Goal: Task Accomplishment & Management: Complete application form

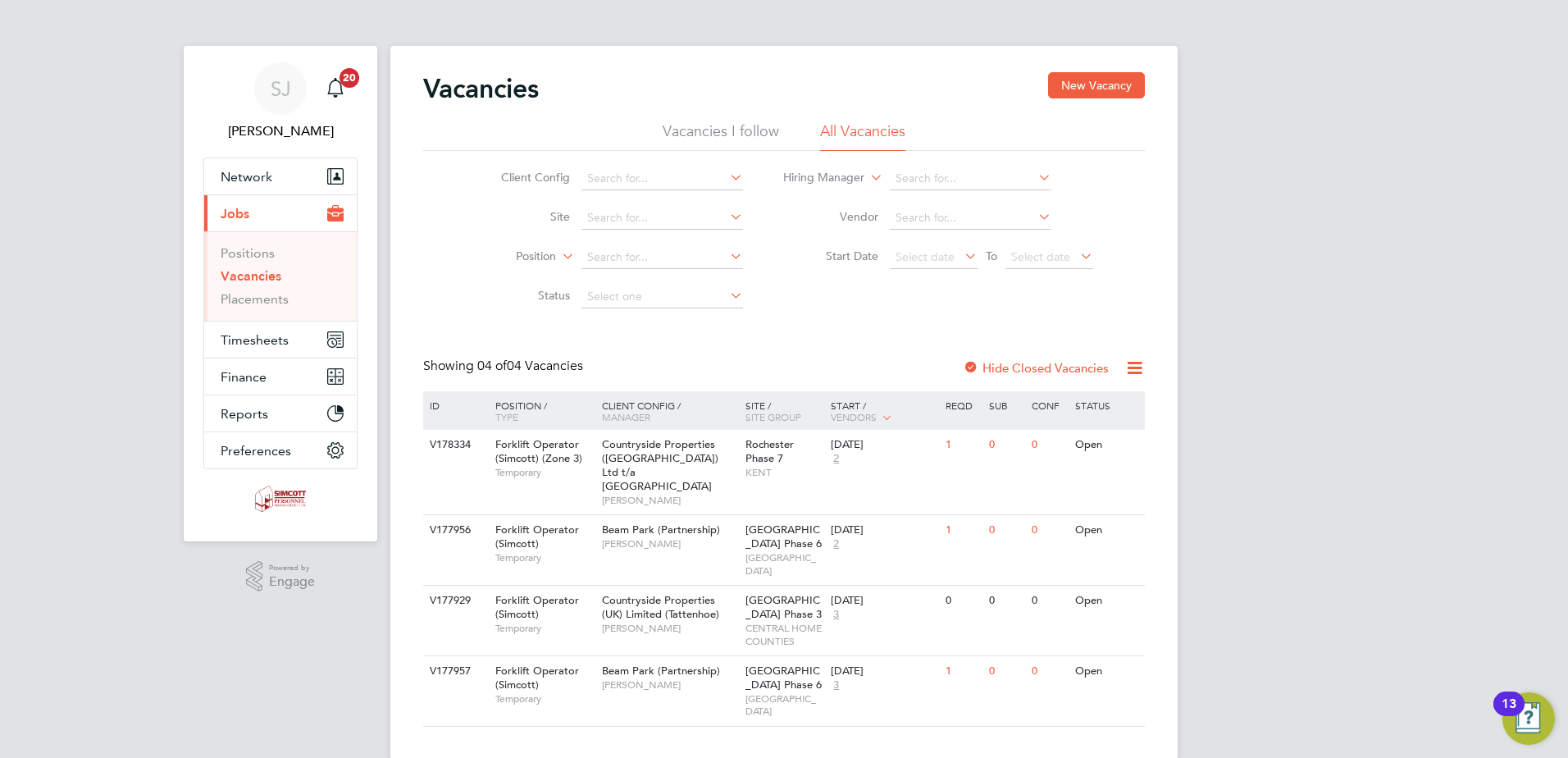
click at [663, 428] on div "Client Config / Manager" at bounding box center [669, 410] width 143 height 39
click at [648, 448] on span "Countryside Properties ([GEOGRAPHIC_DATA]) Ltd t/a [GEOGRAPHIC_DATA]" at bounding box center [660, 465] width 116 height 56
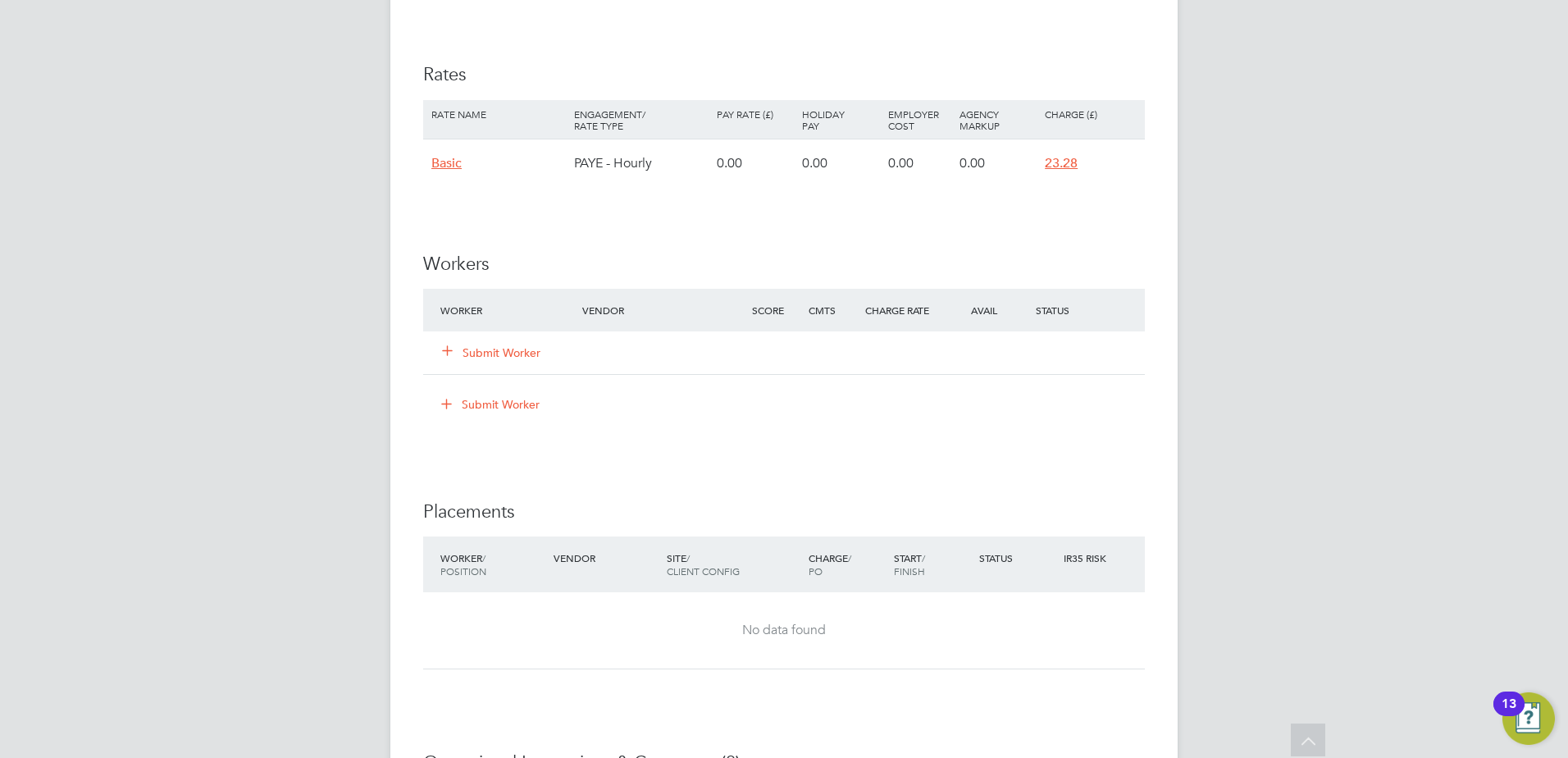
click at [511, 350] on button "Submit Worker" at bounding box center [493, 353] width 99 height 17
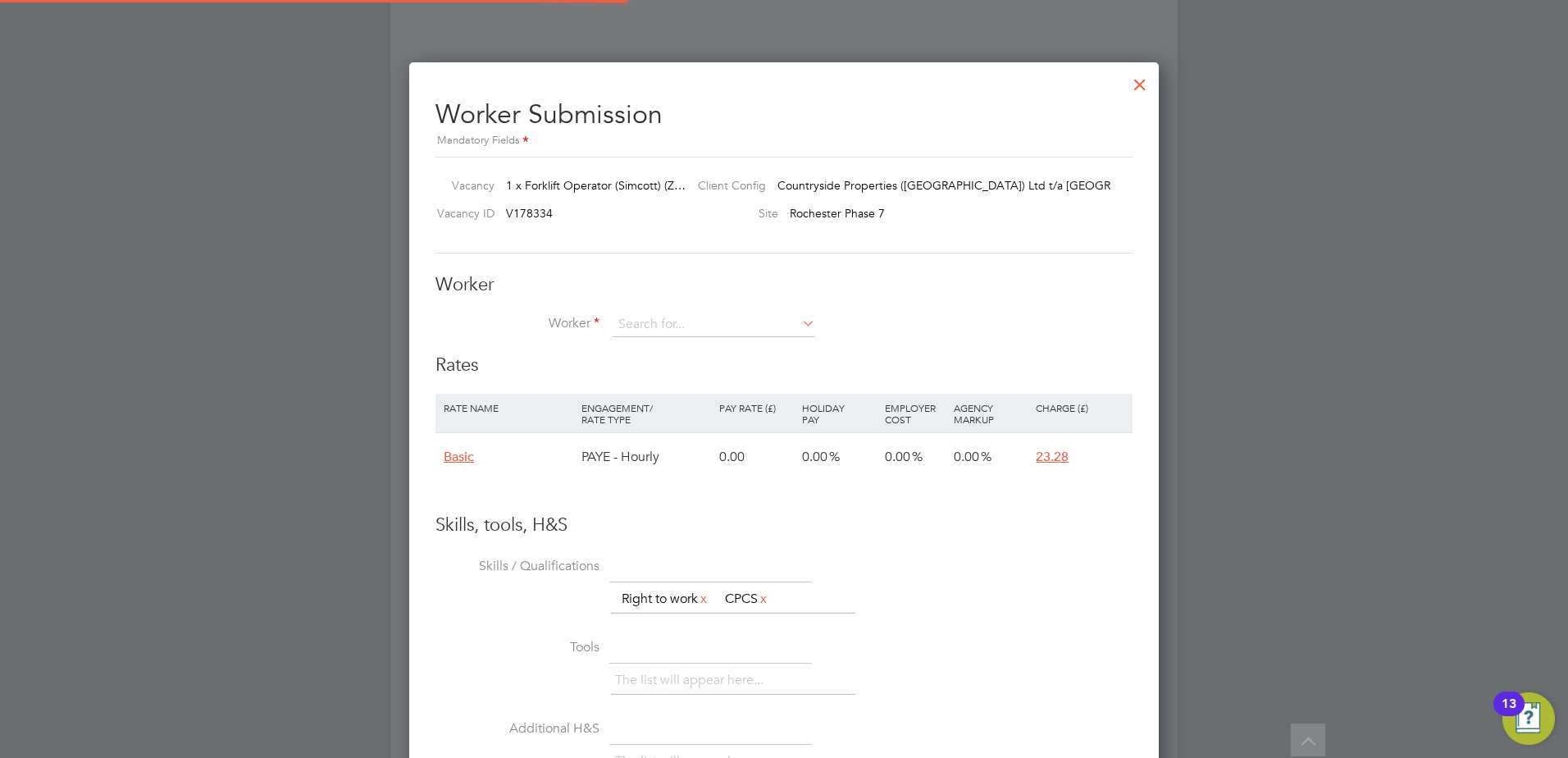
scroll to position [996, 750]
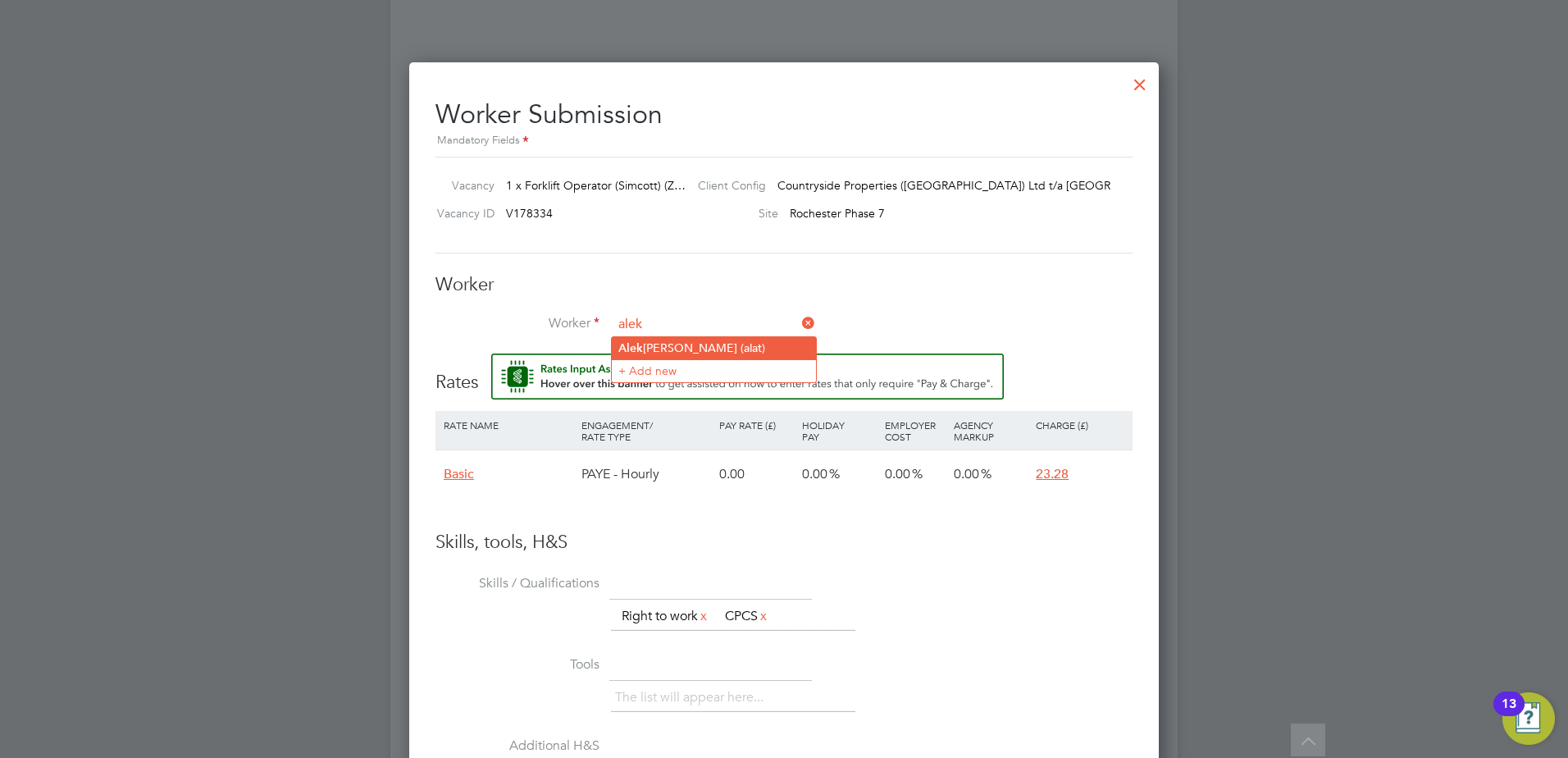
click at [736, 352] on li "[PERSON_NAME] [PERSON_NAME] (alat)" at bounding box center [714, 348] width 204 height 22
type input "[PERSON_NAME] (alat)"
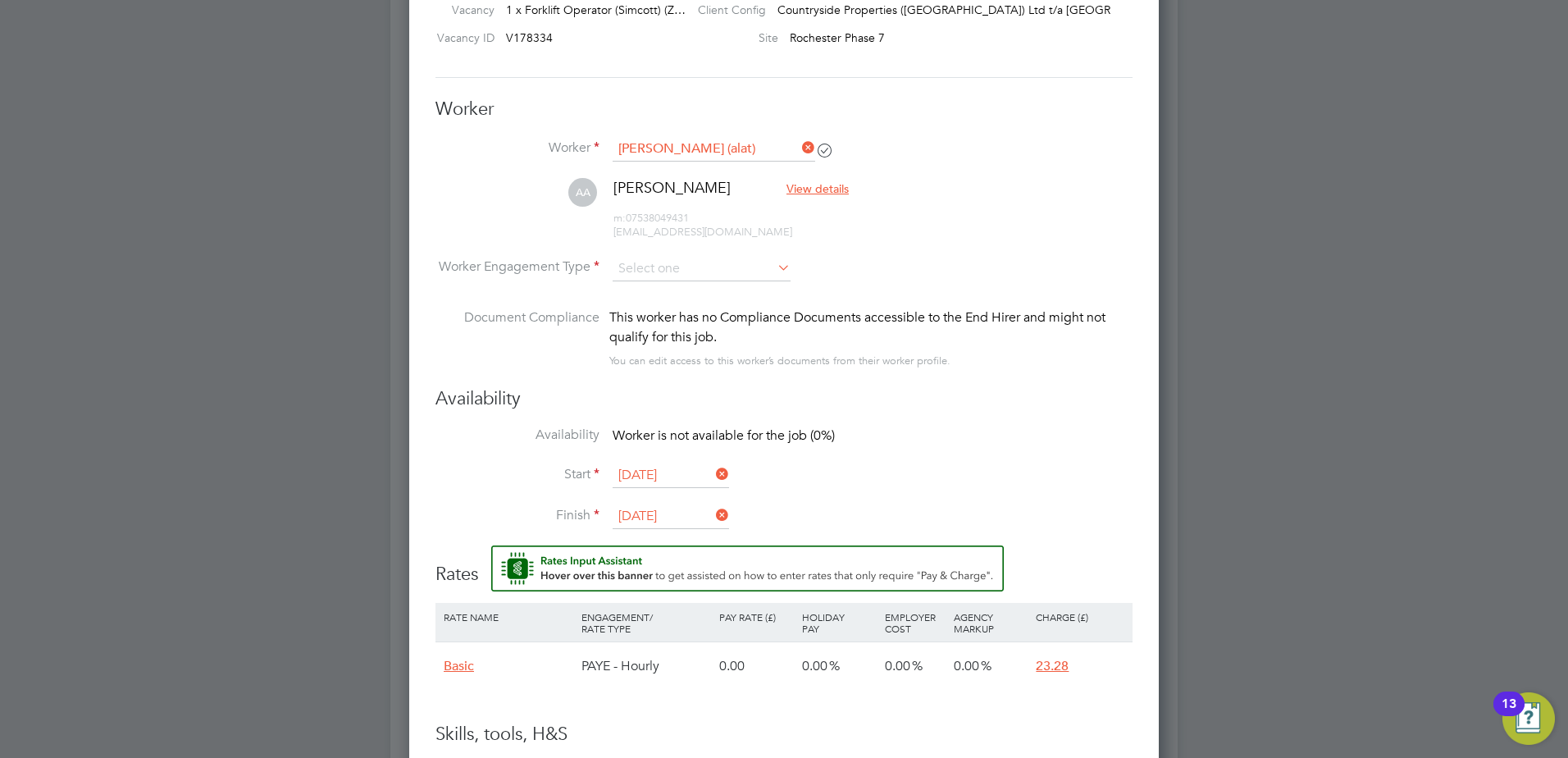
scroll to position [1066, 0]
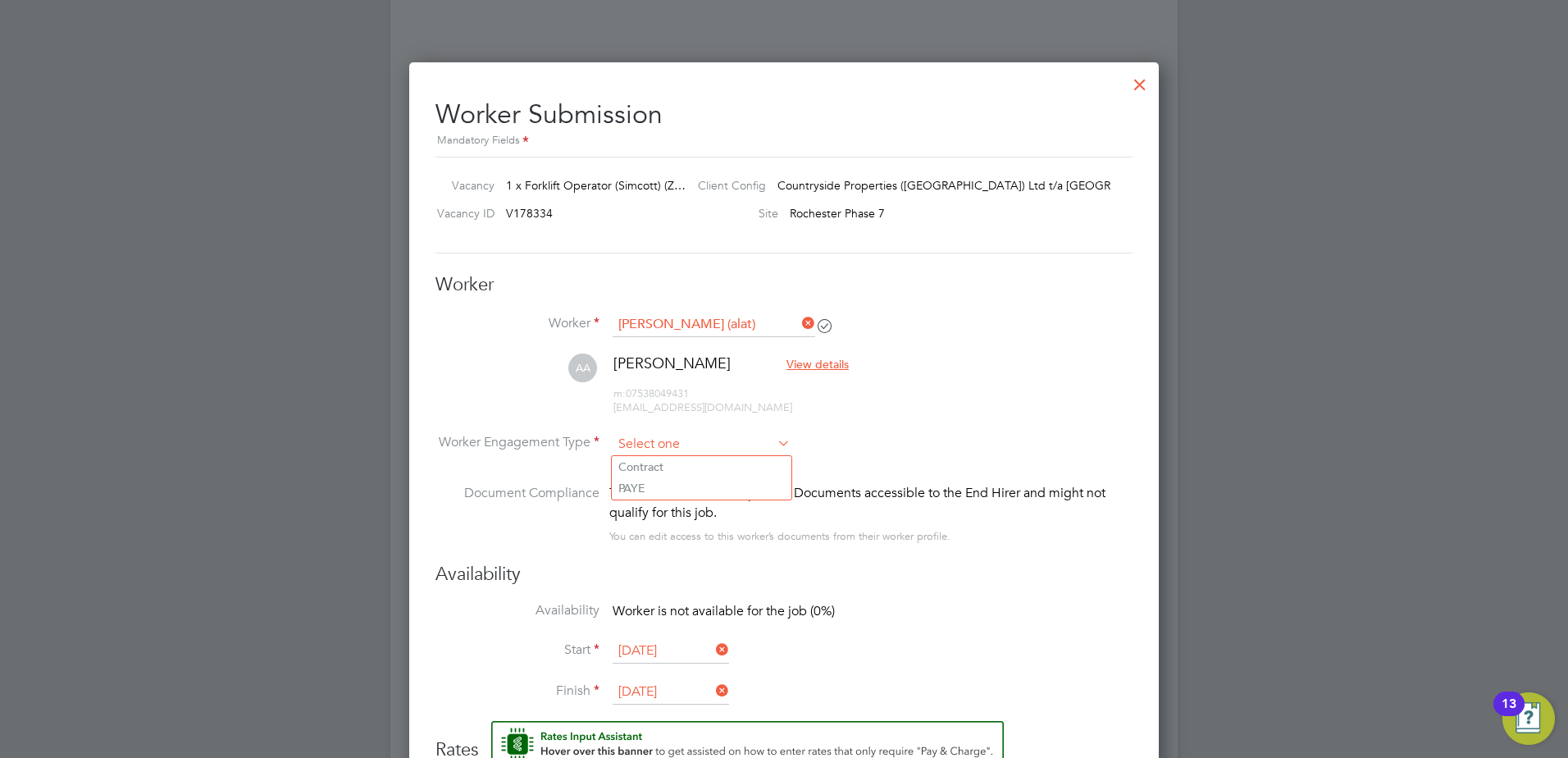
click at [694, 432] on input at bounding box center [702, 444] width 178 height 24
click at [664, 487] on li "PAYE" at bounding box center [702, 487] width 179 height 21
type input "PAYE"
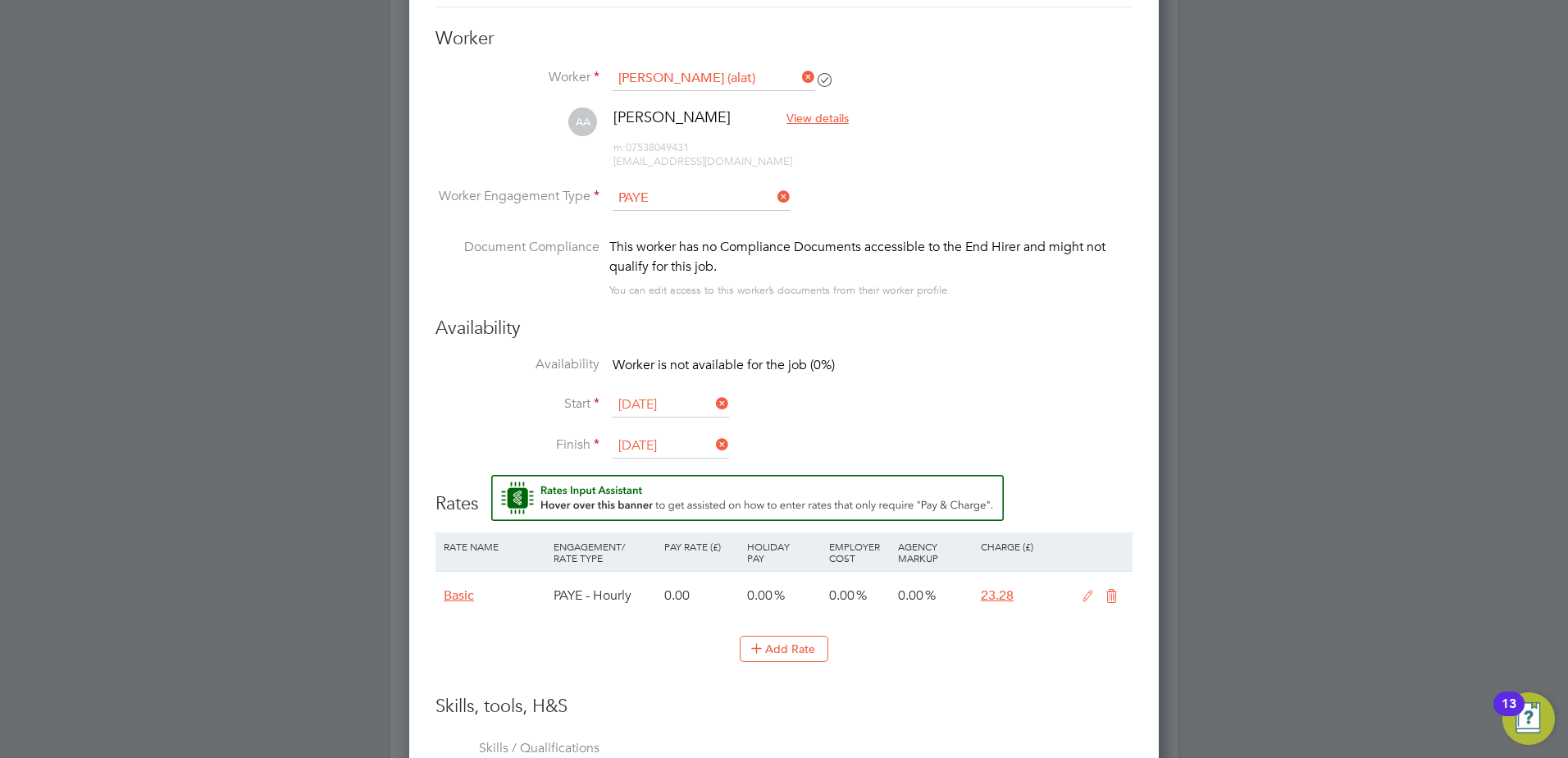
click at [1082, 591] on icon at bounding box center [1088, 596] width 20 height 13
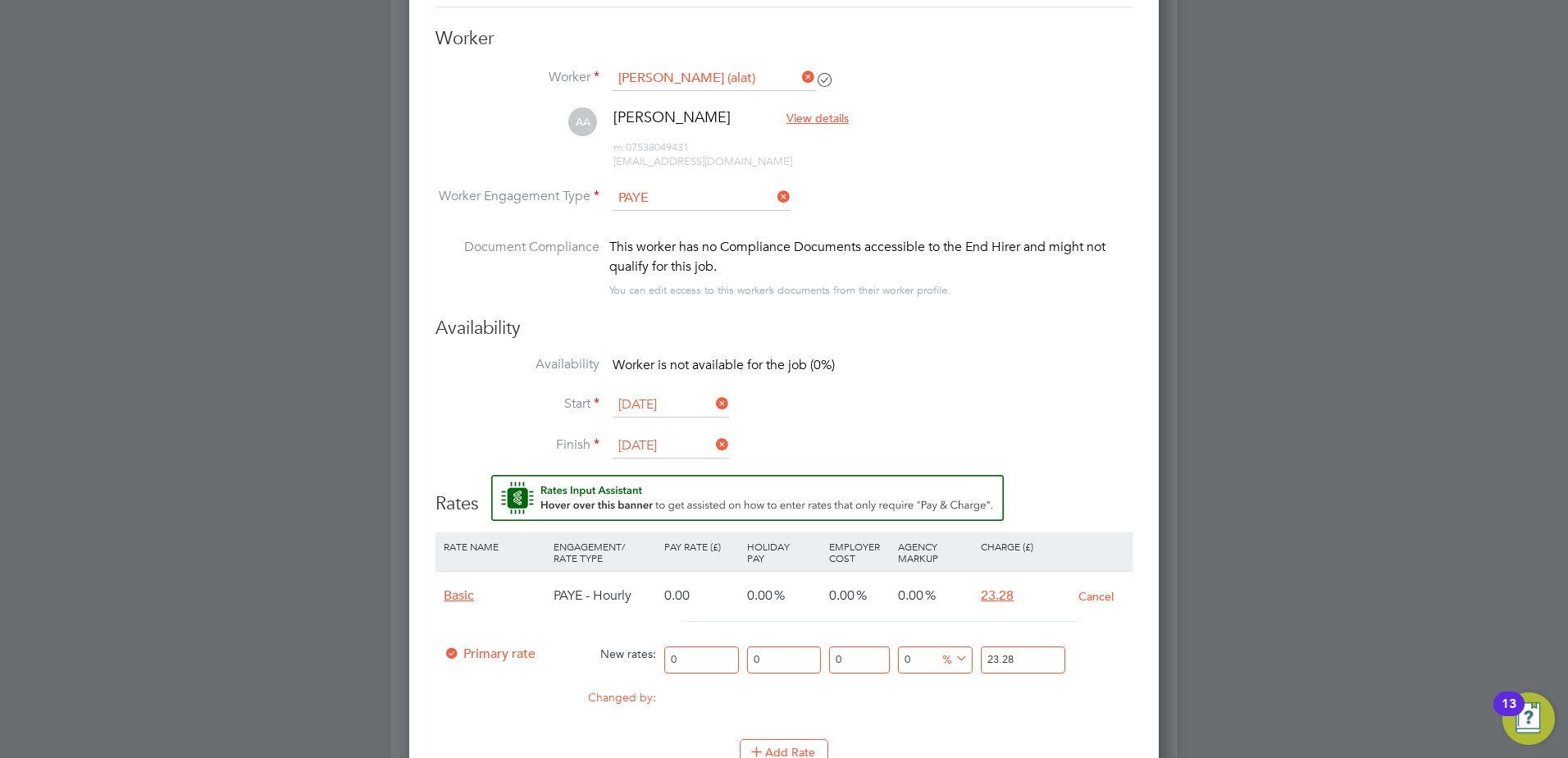
drag, startPoint x: 697, startPoint y: 662, endPoint x: 613, endPoint y: 663, distance: 84.0
click at [618, 663] on div "Primary rate New rates: 0 0 n/a 0 n/a 0 0 % 23.28" at bounding box center [784, 660] width 697 height 44
type input "2"
type input "22"
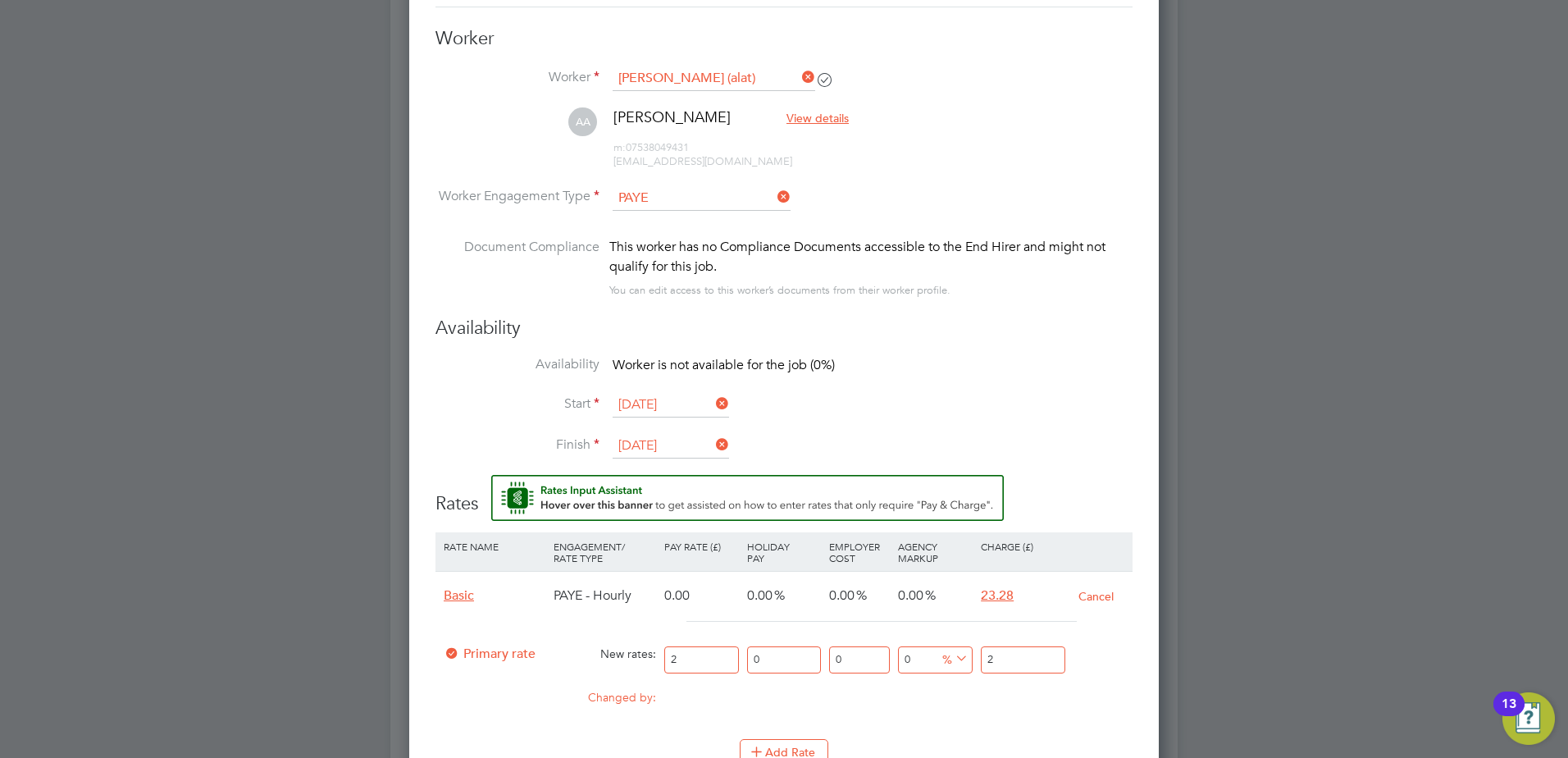
type input "22"
drag, startPoint x: 1016, startPoint y: 655, endPoint x: 854, endPoint y: 661, distance: 162.1
click at [870, 658] on div "Primary rate New rates: 22 0 n/a 0 n/a 0 0 % 22" at bounding box center [784, 660] width 697 height 44
type input "-90.9090909090909"
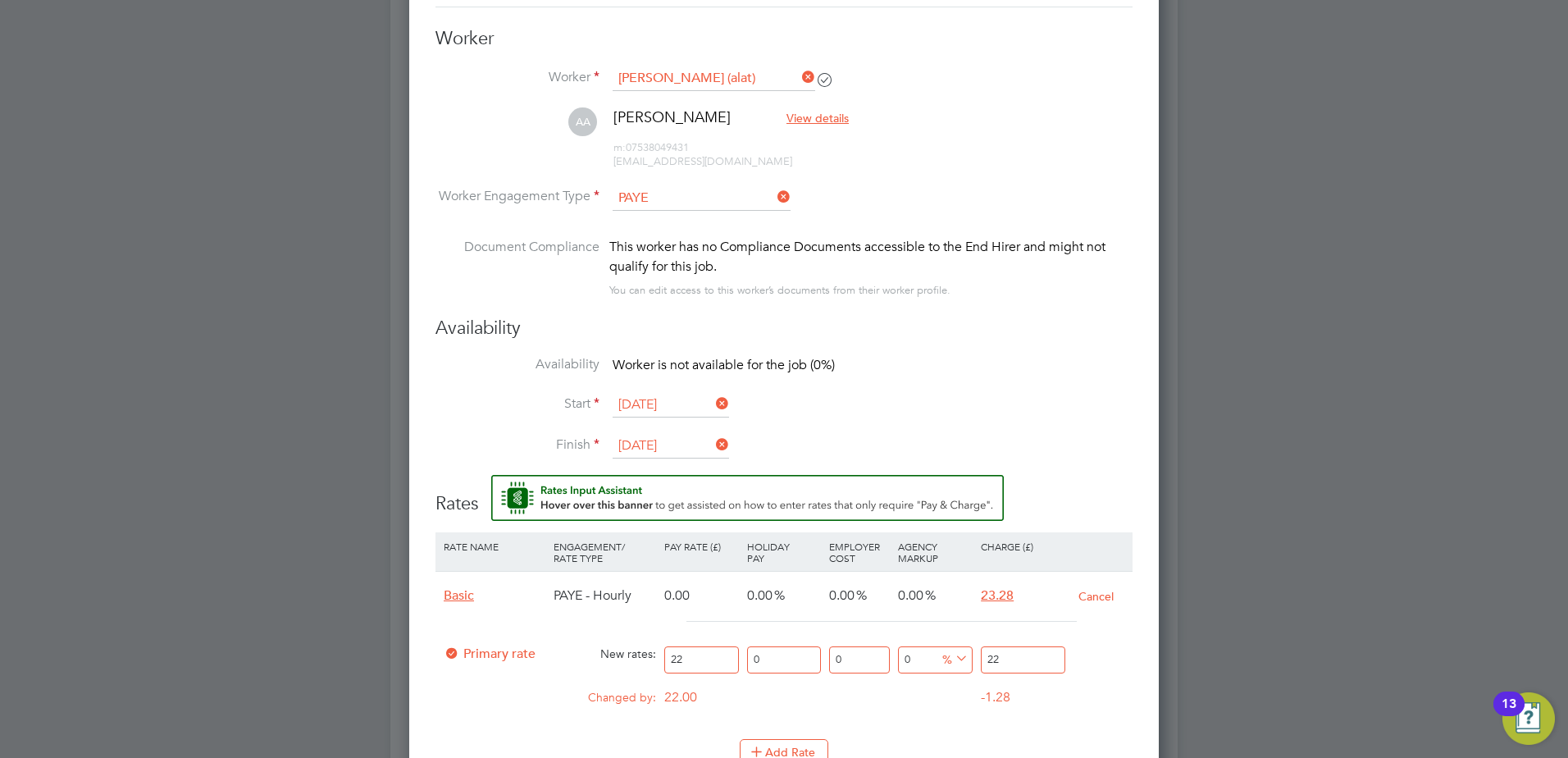
type input "2"
type input "4.545454545454546"
type input "23"
type input "5.454545454545454"
type input "23.2"
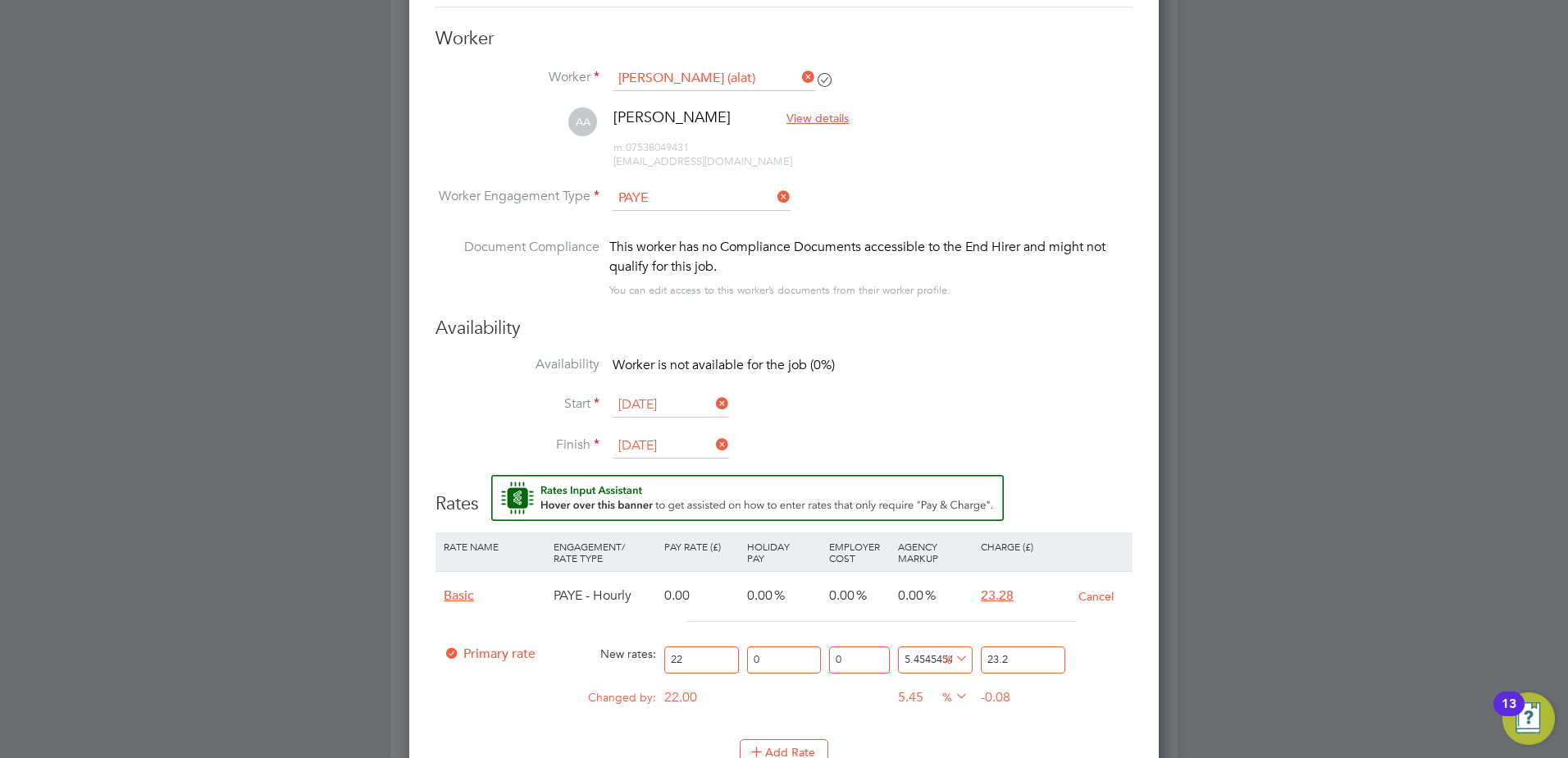
type input "5.818181818181818"
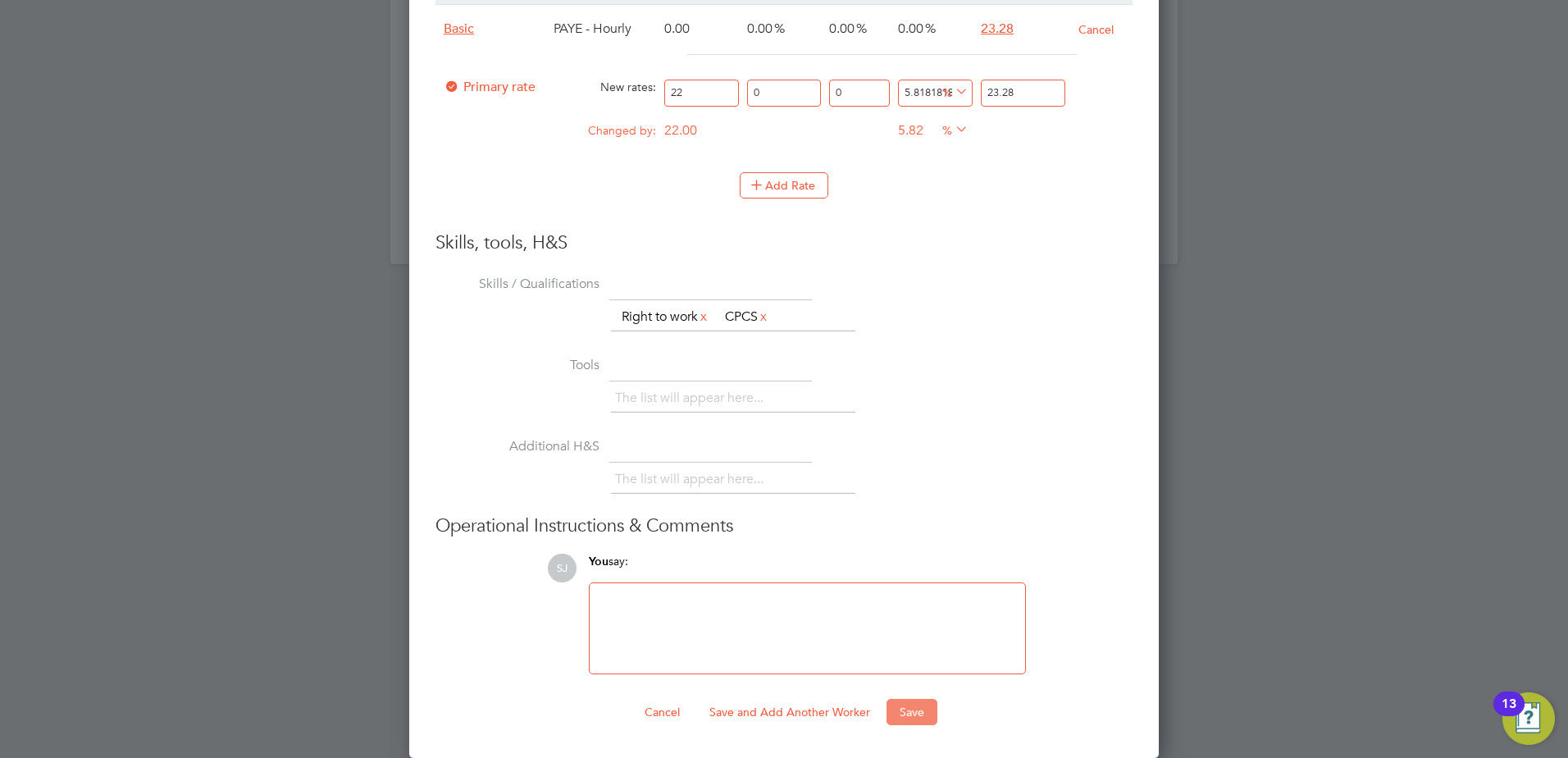
type input "23.28"
click at [896, 718] on button "Save" at bounding box center [912, 711] width 51 height 26
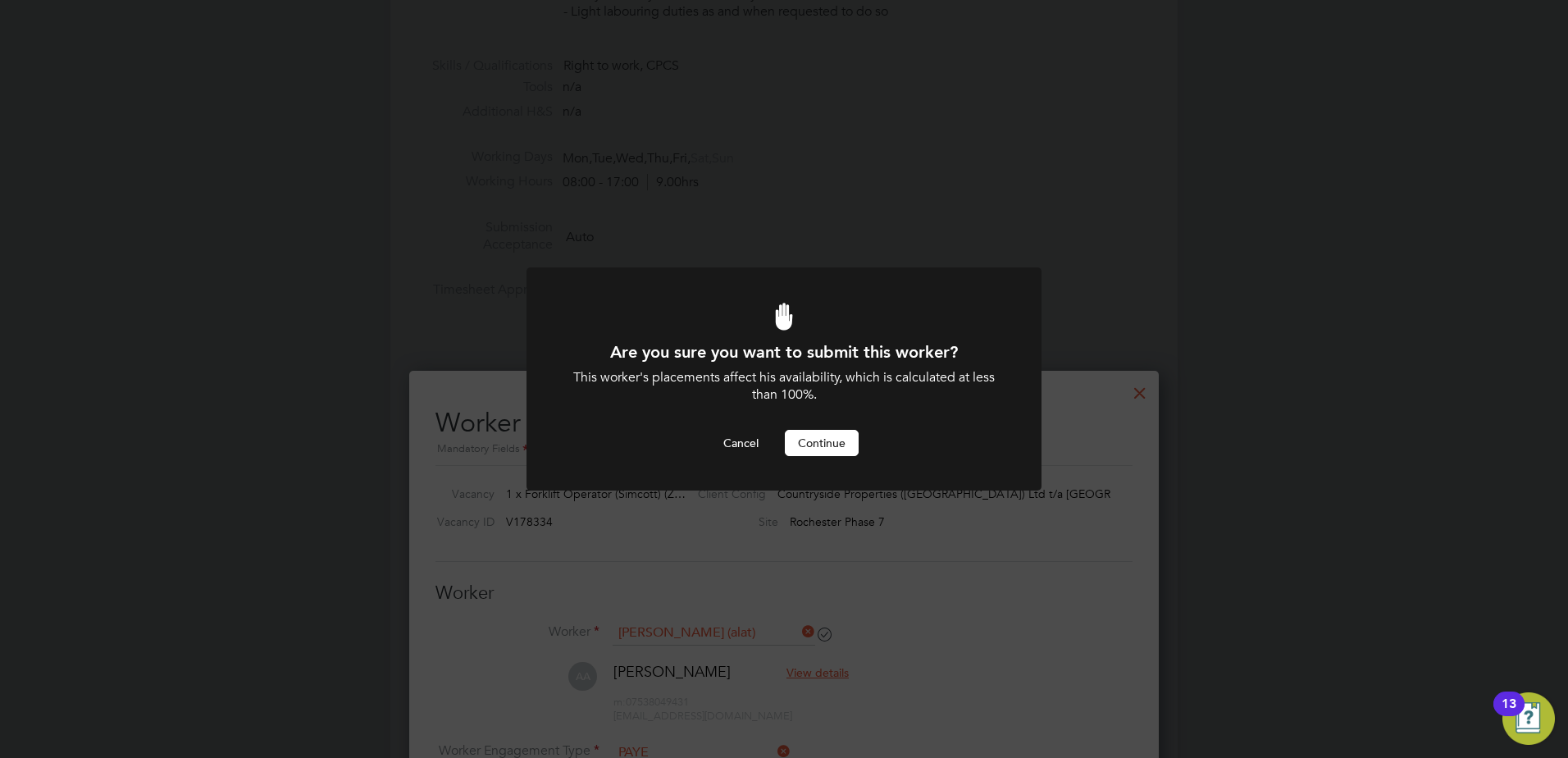
click at [825, 445] on button "Continue" at bounding box center [822, 442] width 74 height 26
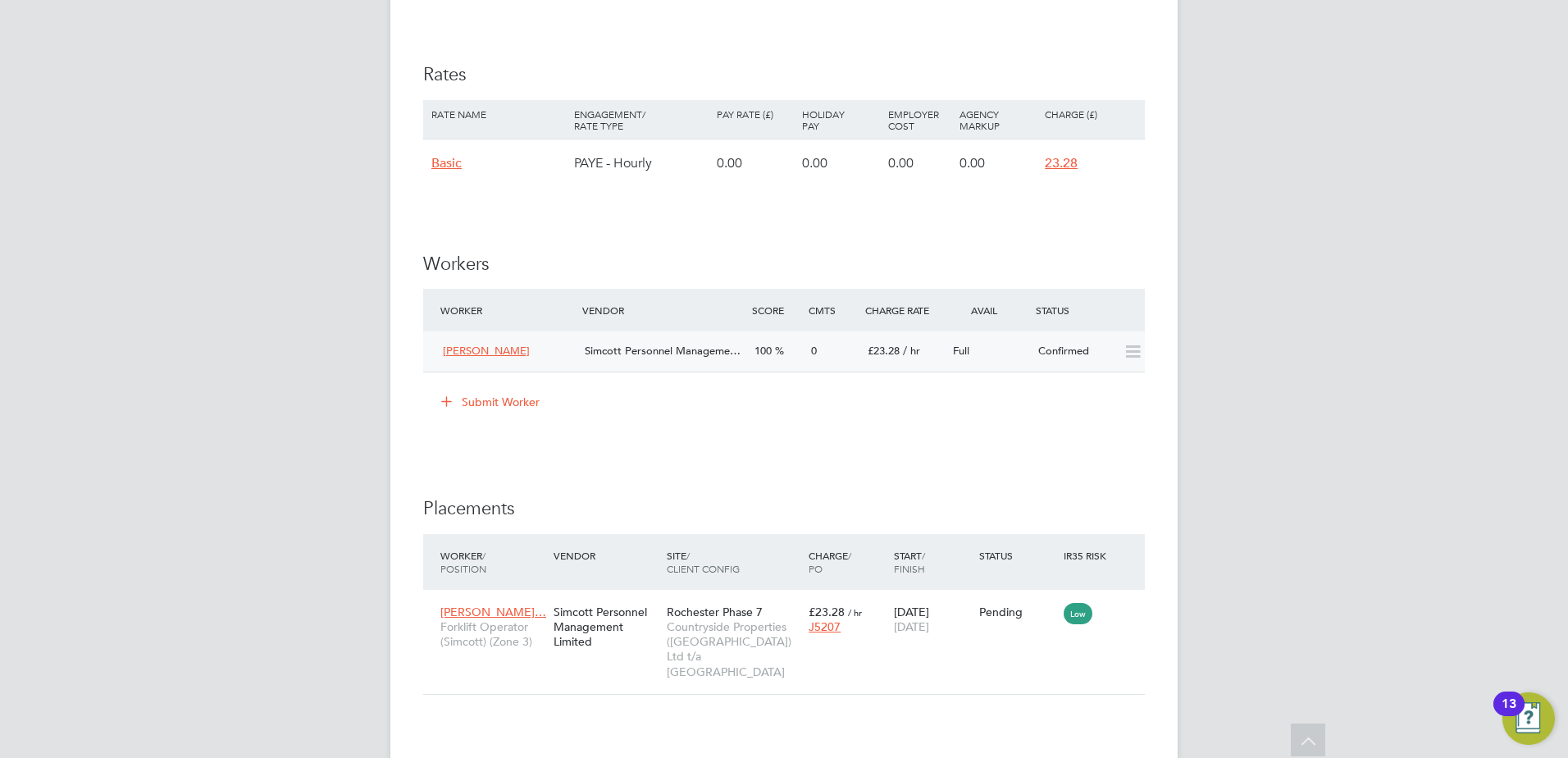
click at [758, 341] on div "100" at bounding box center [776, 351] width 57 height 27
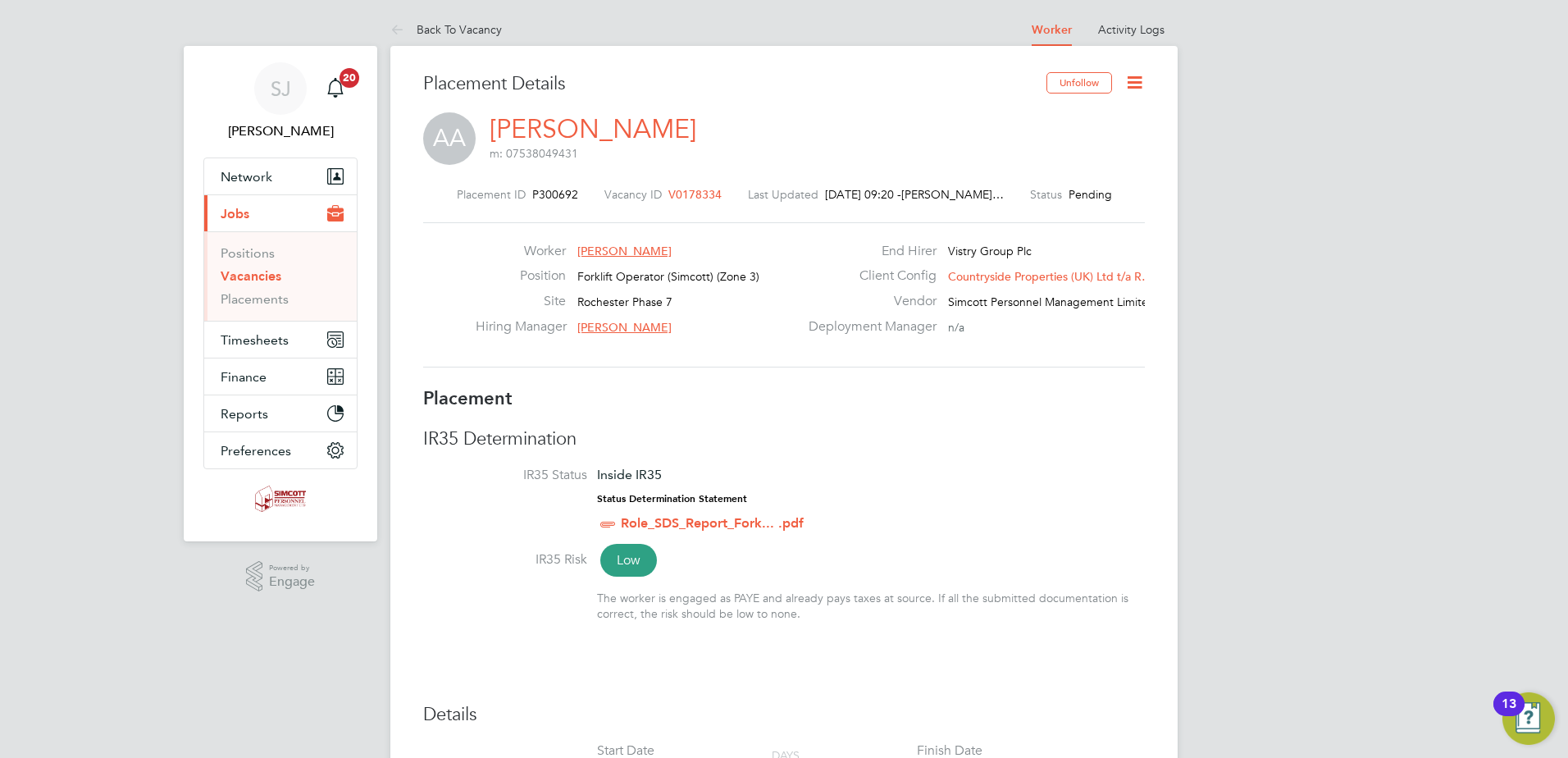
click at [1142, 80] on icon at bounding box center [1135, 82] width 20 height 20
click at [1044, 173] on li "Start" at bounding box center [1081, 176] width 121 height 23
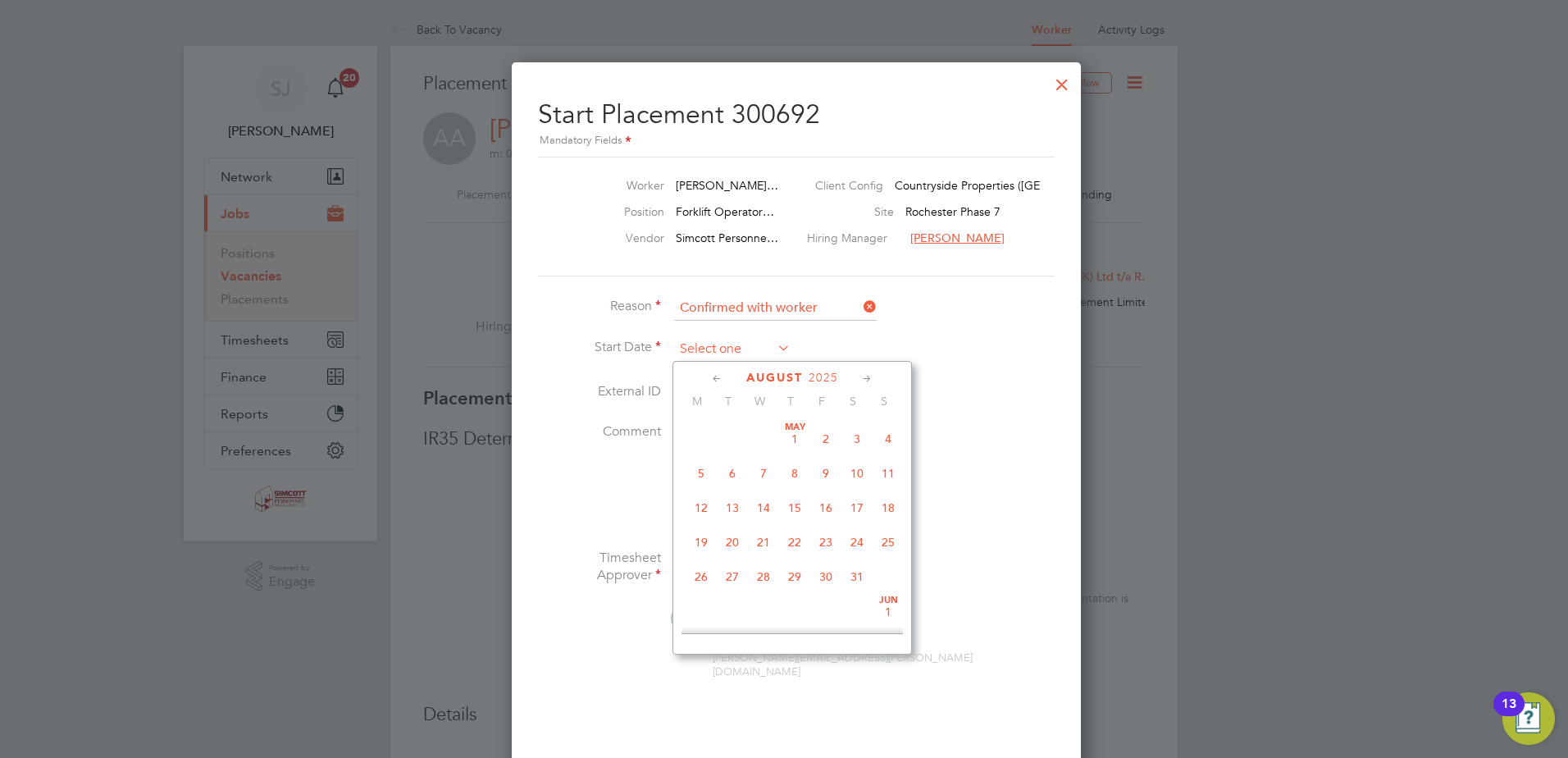
click at [716, 348] on input at bounding box center [732, 349] width 116 height 24
click at [699, 508] on span "11" at bounding box center [701, 493] width 31 height 31
type input "[DATE]"
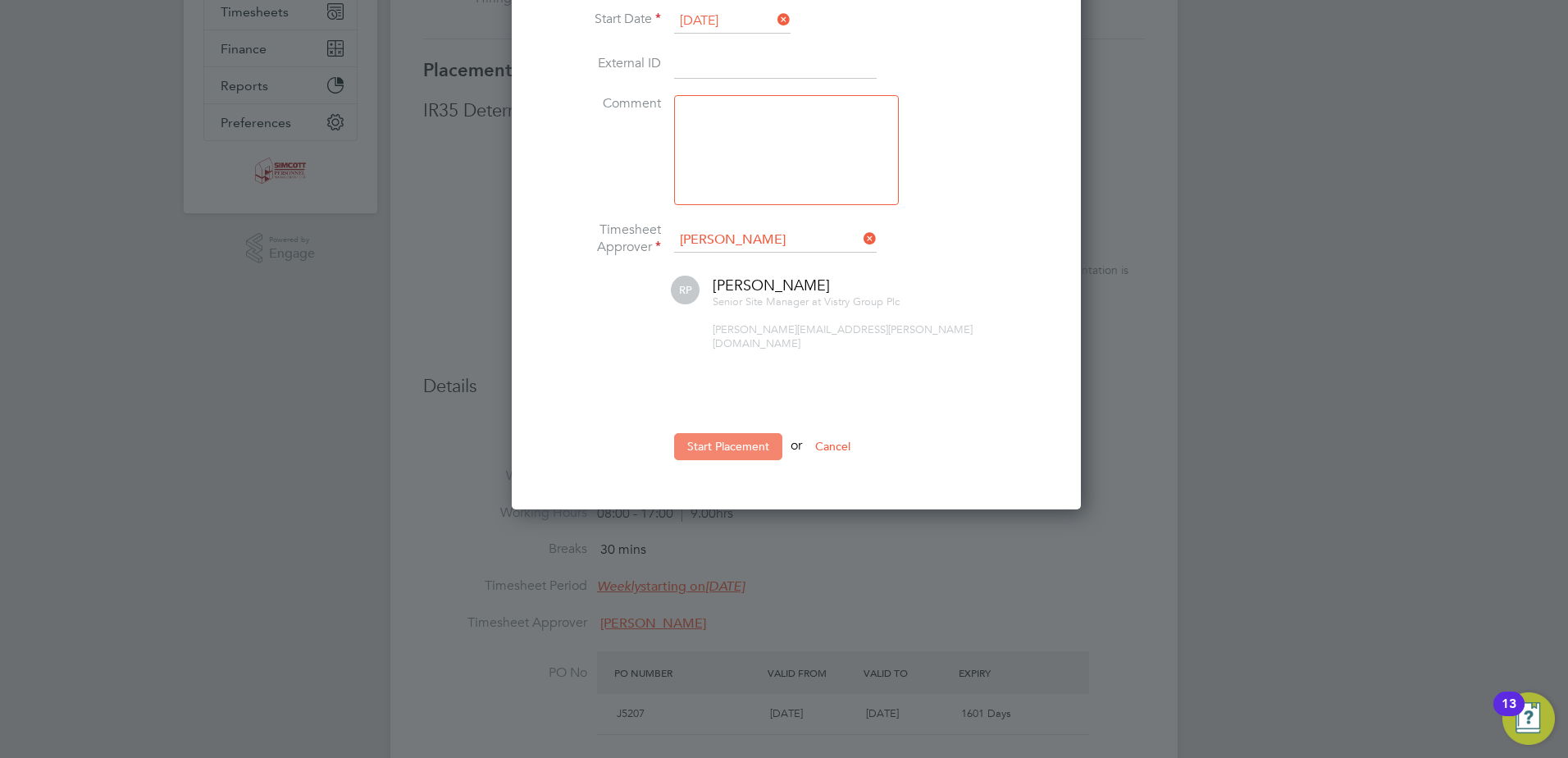
click at [758, 436] on button "Start Placement" at bounding box center [728, 446] width 108 height 26
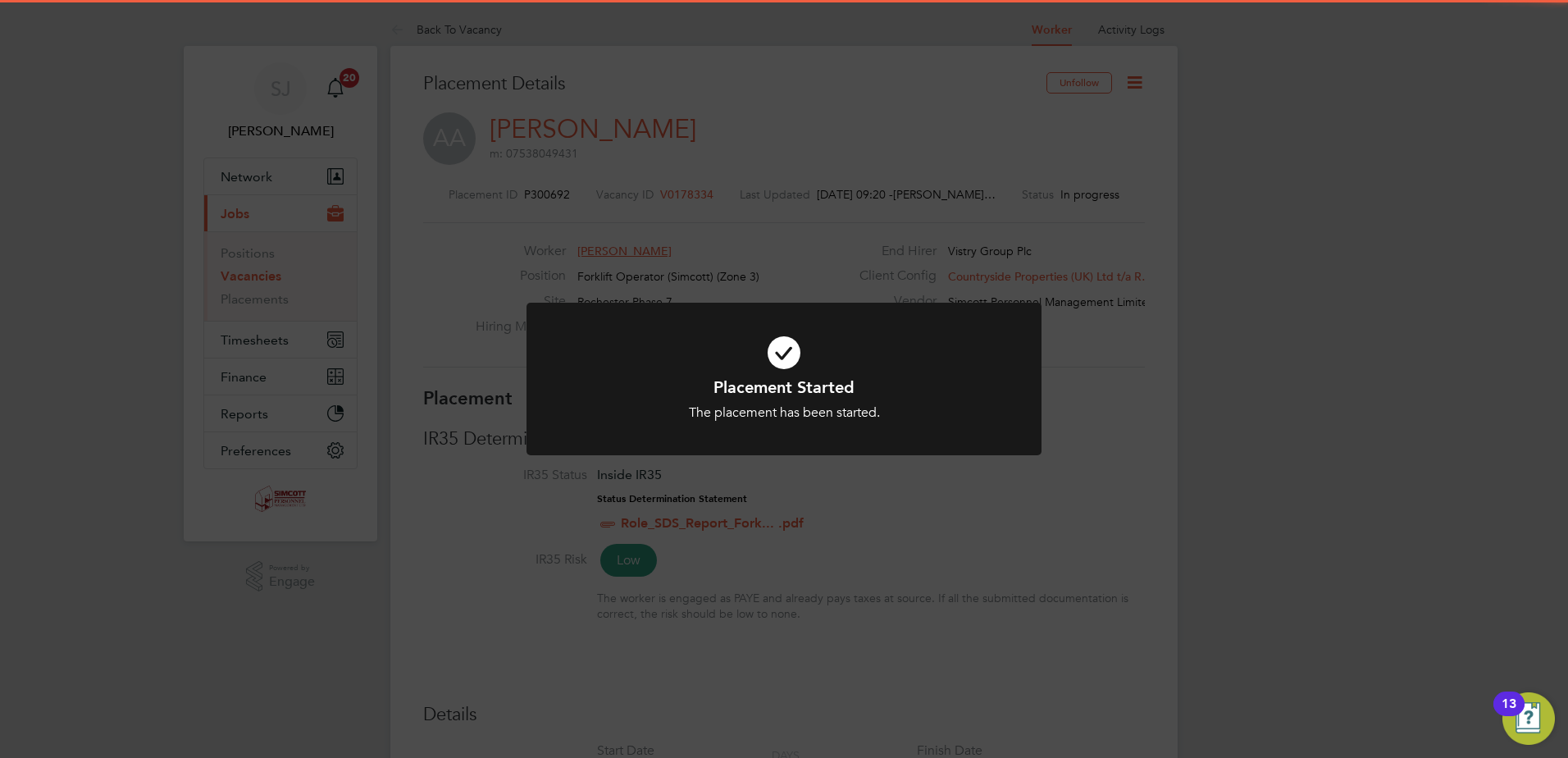
drag, startPoint x: 1217, startPoint y: 280, endPoint x: 1212, endPoint y: 272, distance: 9.4
click at [1217, 275] on div "Placement Started The placement has been started. Cancel Okay" at bounding box center [784, 379] width 1568 height 758
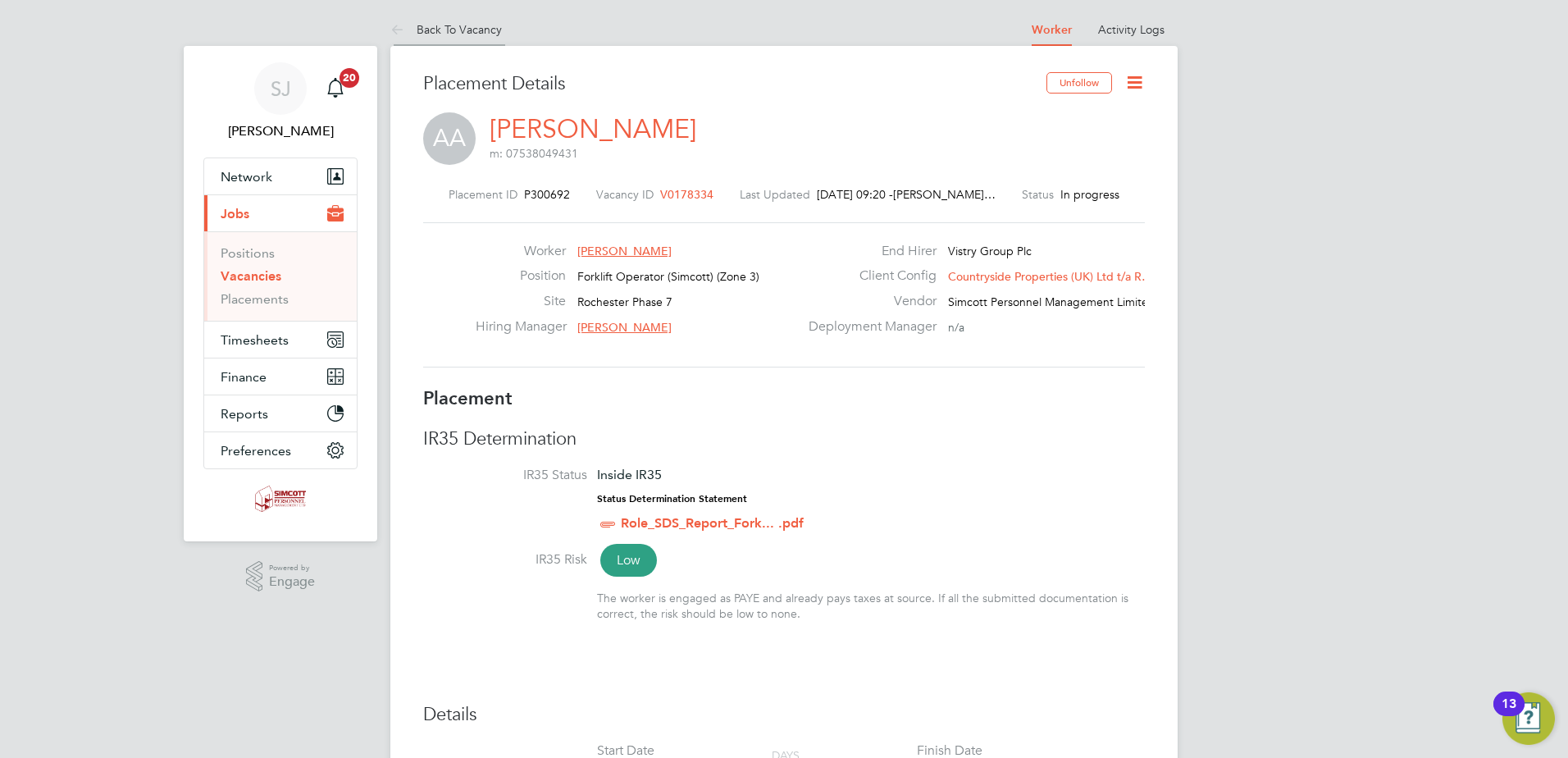
click at [440, 25] on link "Back To Vacancy" at bounding box center [446, 29] width 111 height 15
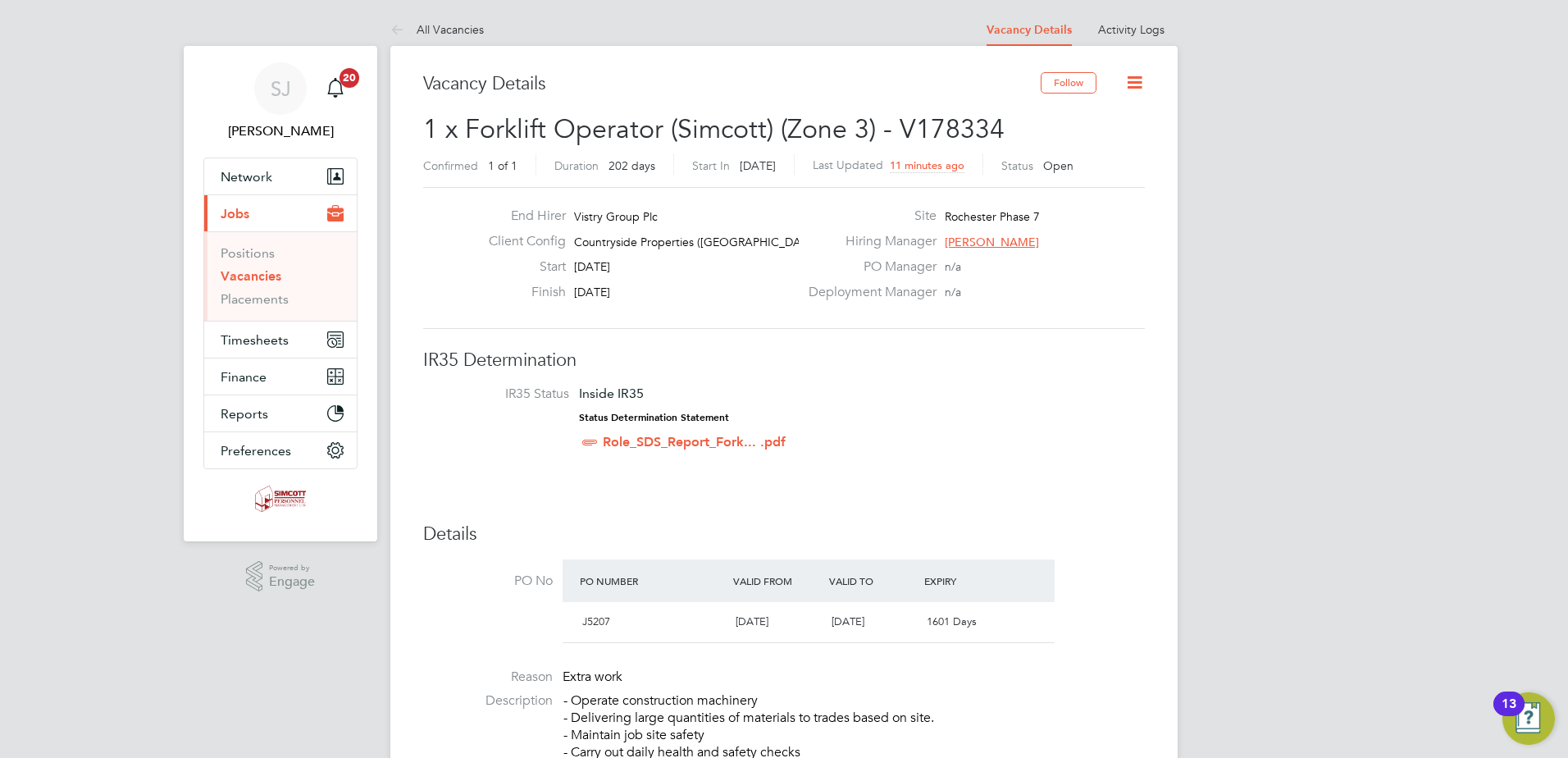
click at [1135, 85] on icon at bounding box center [1135, 82] width 20 height 20
click at [1089, 144] on li "Update Status" at bounding box center [1096, 144] width 95 height 23
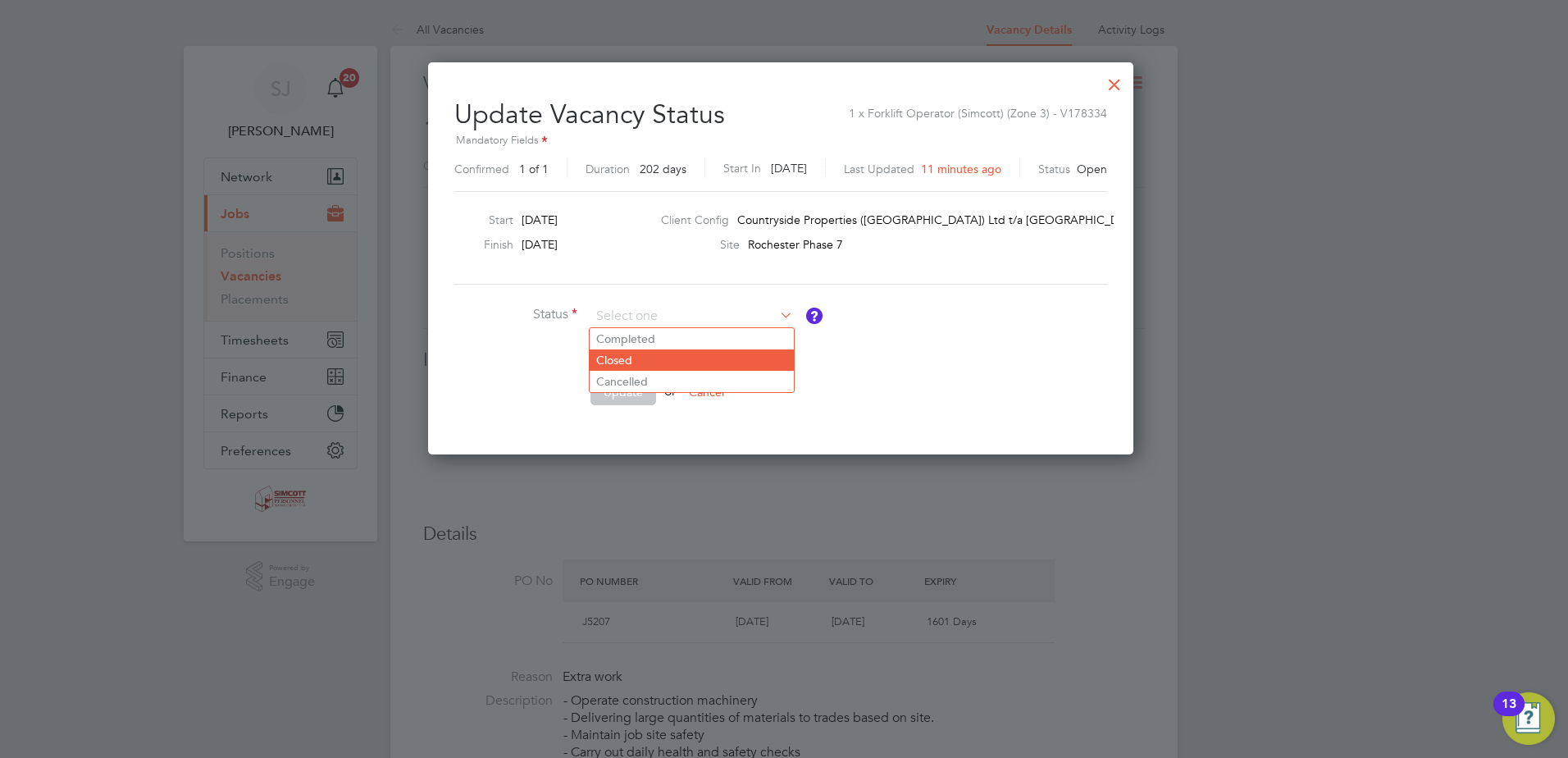
click at [652, 359] on li "Closed" at bounding box center [692, 359] width 204 height 21
type input "Closed"
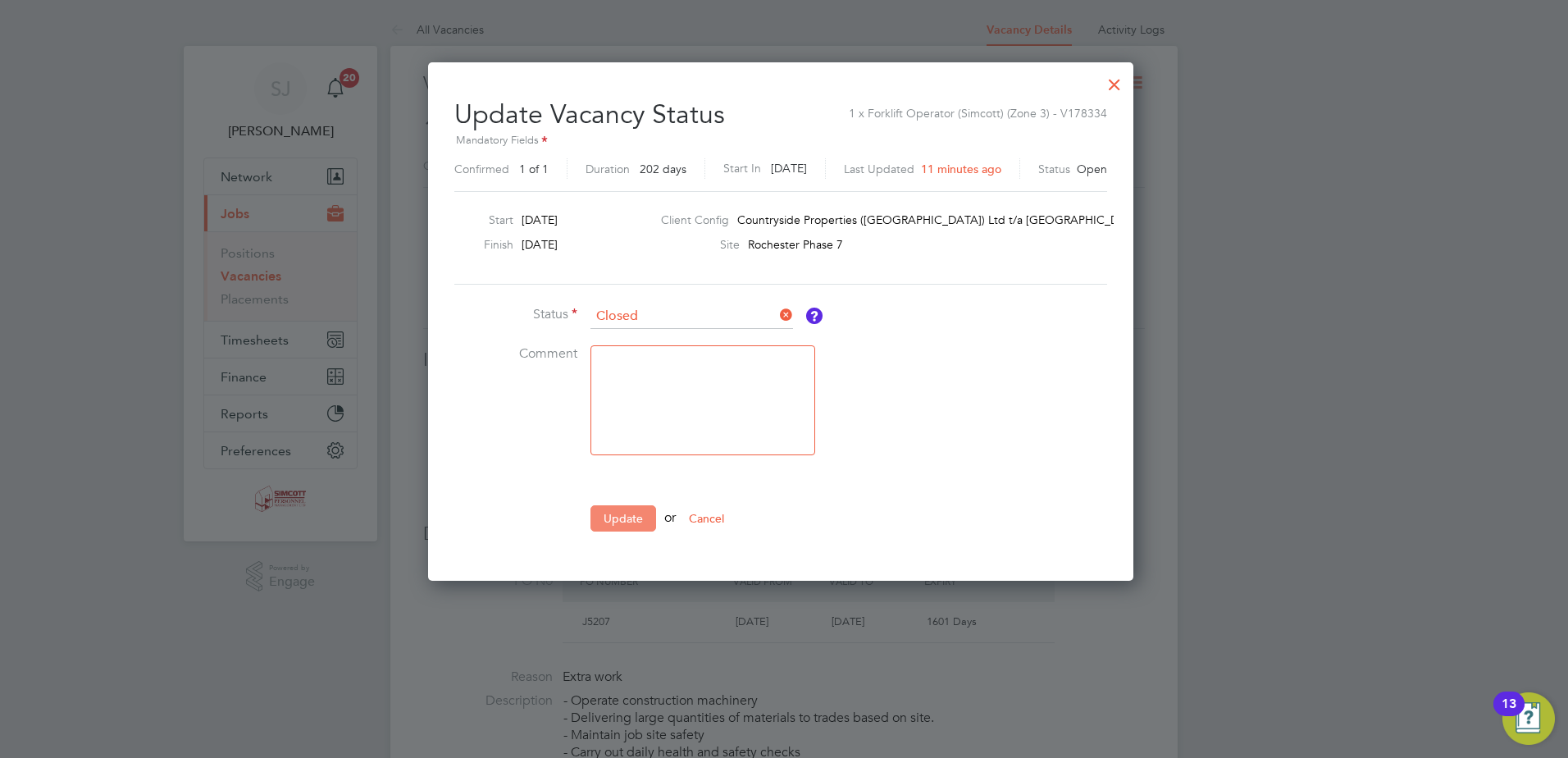
click at [605, 514] on button "Update" at bounding box center [623, 518] width 65 height 26
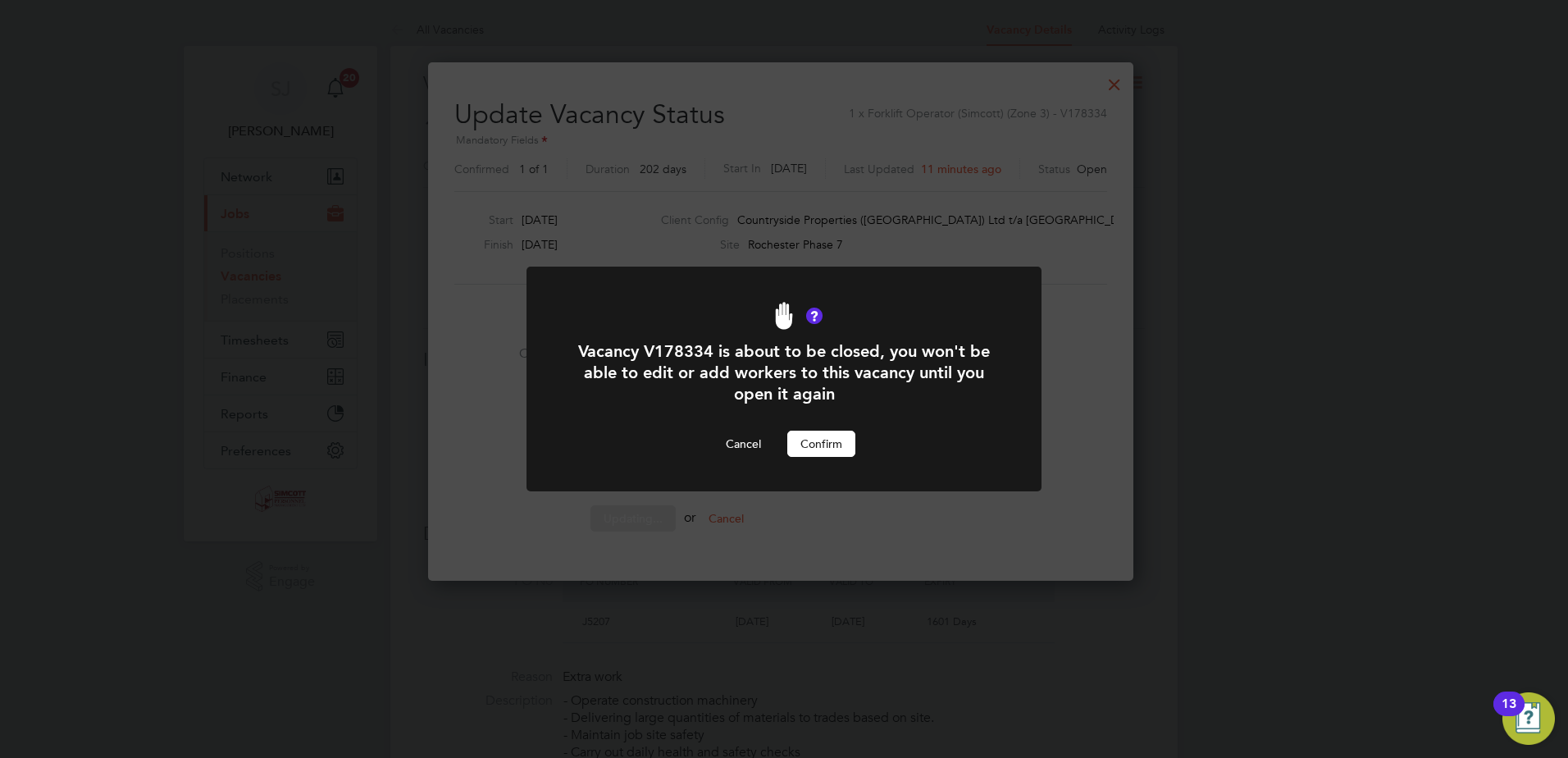
click at [818, 438] on button "Confirm" at bounding box center [821, 443] width 68 height 26
